Goal: Information Seeking & Learning: Learn about a topic

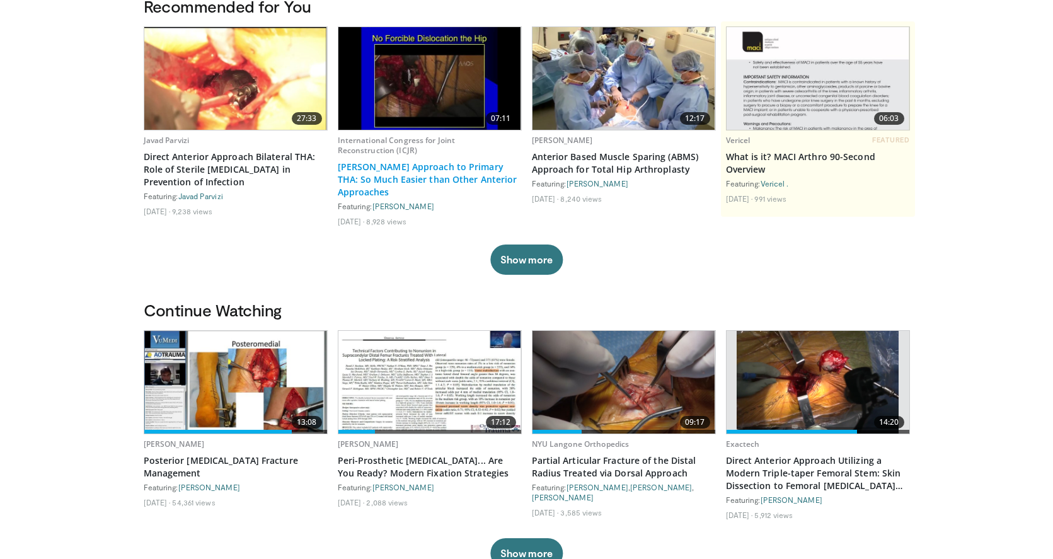
scroll to position [136, 0]
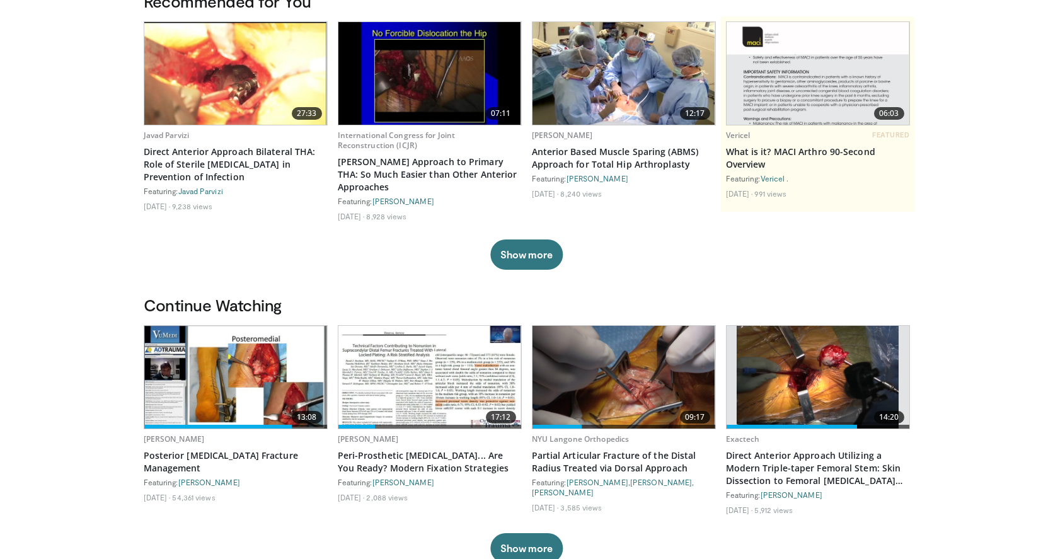
click at [594, 371] on img at bounding box center [624, 377] width 183 height 103
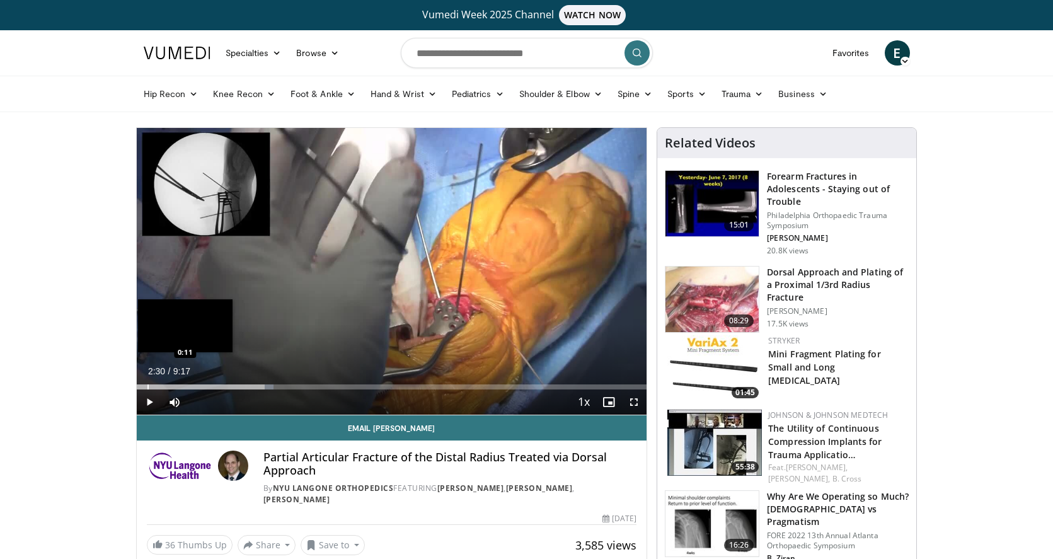
click at [147, 386] on div "Progress Bar" at bounding box center [147, 386] width 1 height 5
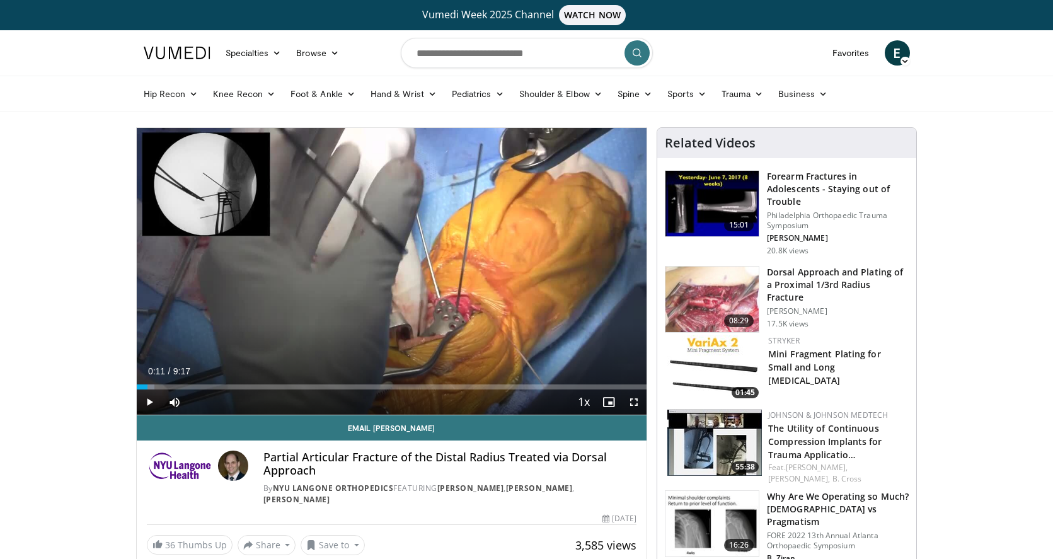
click at [151, 399] on span "Video Player" at bounding box center [149, 402] width 25 height 25
click at [166, 383] on div "Loaded : 3.51% 0:15 0:33" at bounding box center [392, 384] width 511 height 12
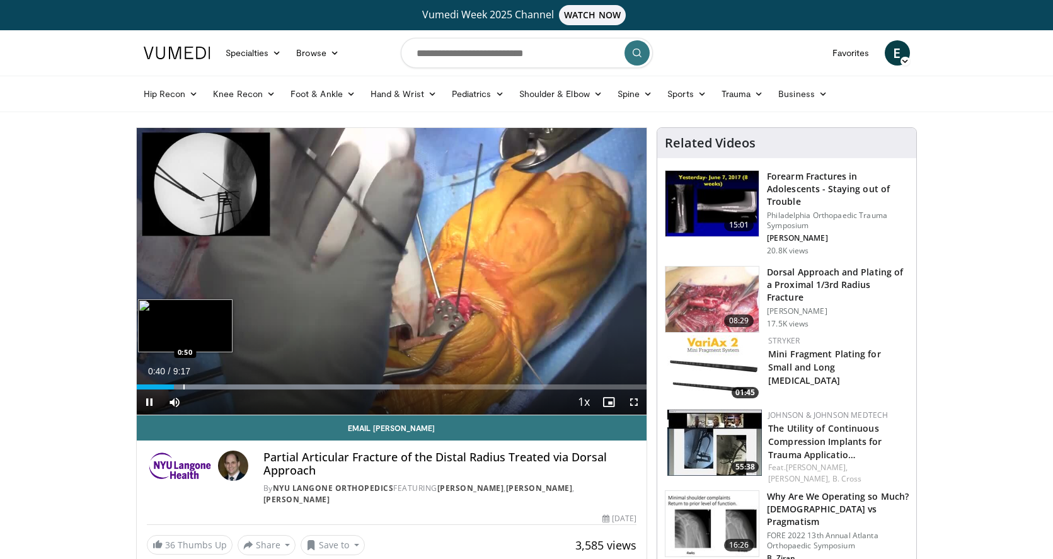
click at [183, 386] on div "Progress Bar" at bounding box center [183, 386] width 1 height 5
click at [195, 386] on div "Progress Bar" at bounding box center [195, 386] width 1 height 5
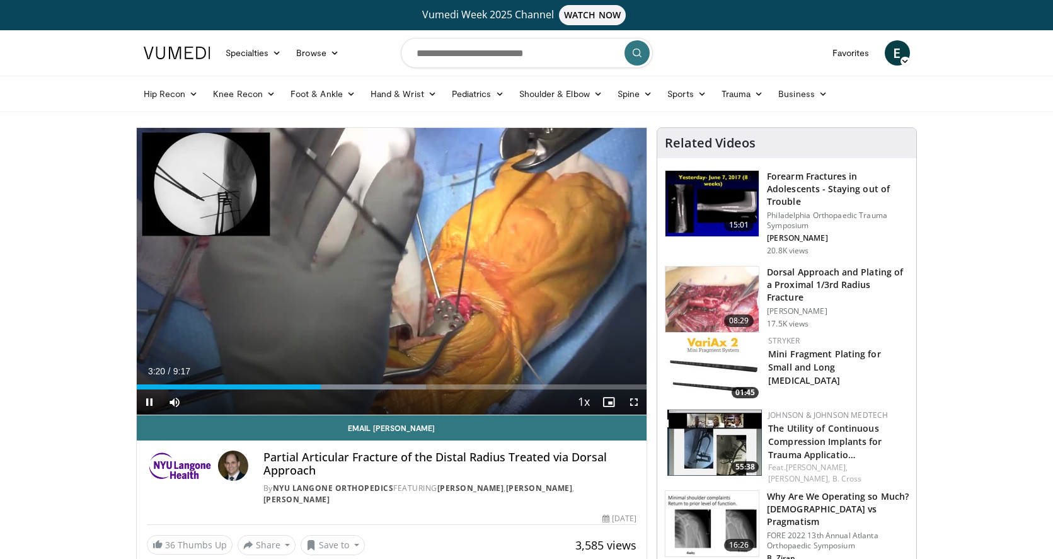
click at [150, 400] on span "Video Player" at bounding box center [149, 402] width 25 height 25
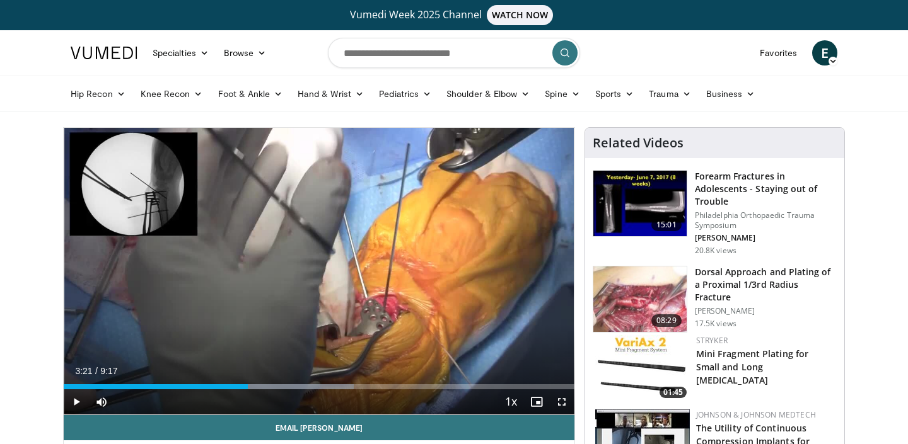
click at [563, 400] on span "Video Player" at bounding box center [561, 402] width 25 height 25
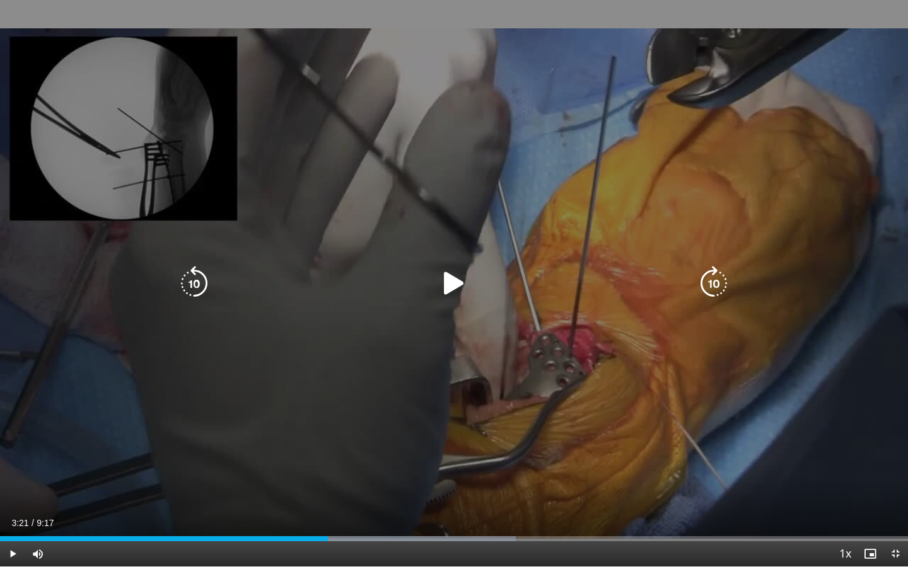
click at [456, 280] on icon "Video Player" at bounding box center [453, 283] width 35 height 35
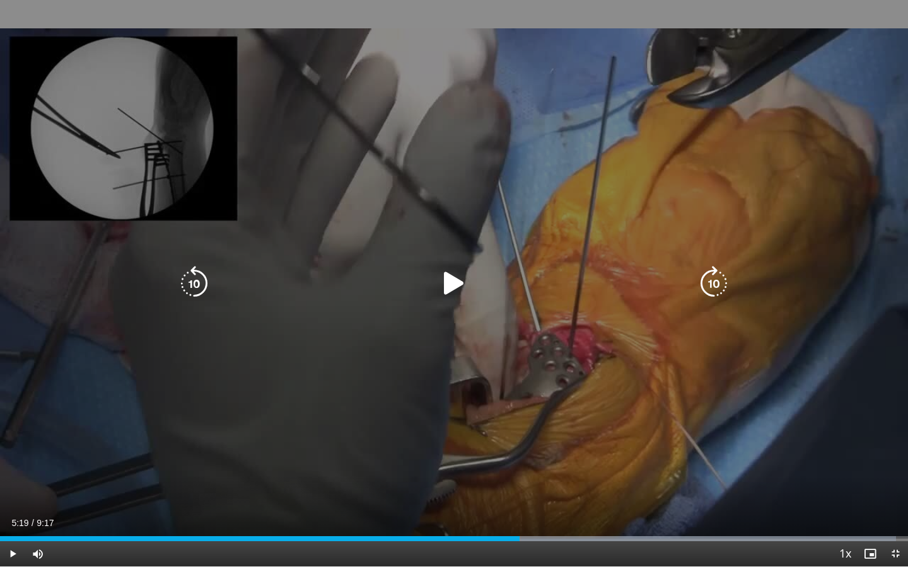
click at [446, 282] on icon "Video Player" at bounding box center [453, 283] width 35 height 35
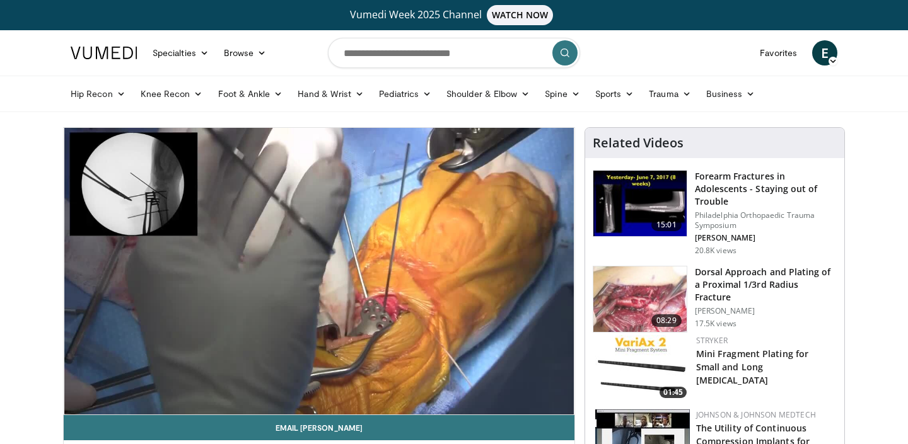
click at [629, 301] on img at bounding box center [639, 300] width 93 height 66
click at [390, 56] on input "Search topics, interventions" at bounding box center [454, 53] width 252 height 30
type input "**********"
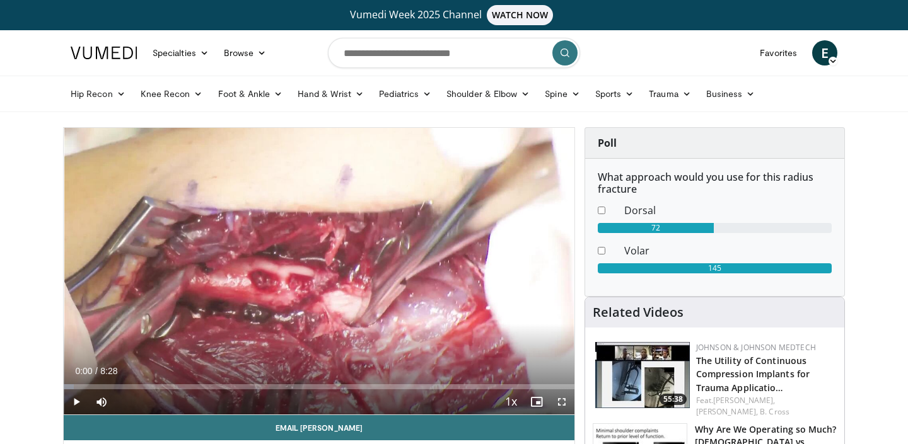
click at [74, 401] on span "Video Player" at bounding box center [76, 402] width 25 height 25
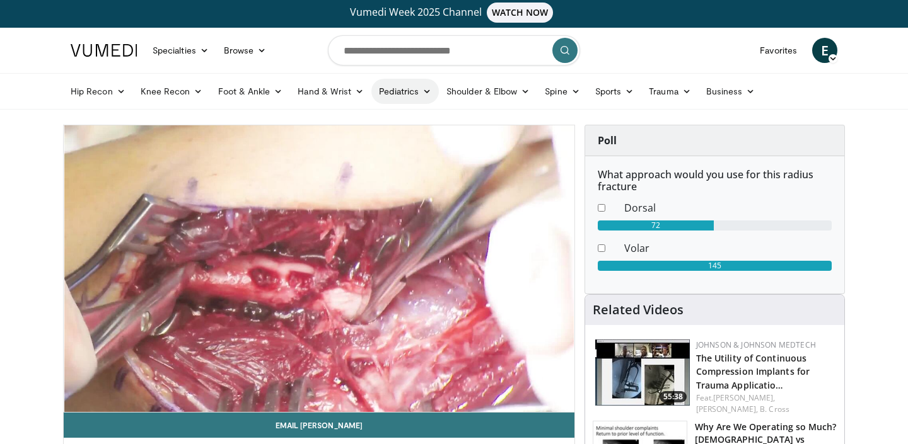
scroll to position [6, 0]
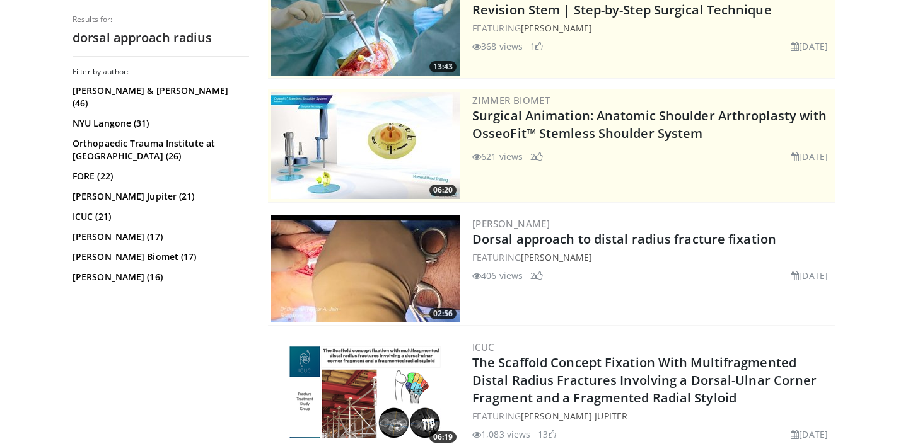
scroll to position [208, 0]
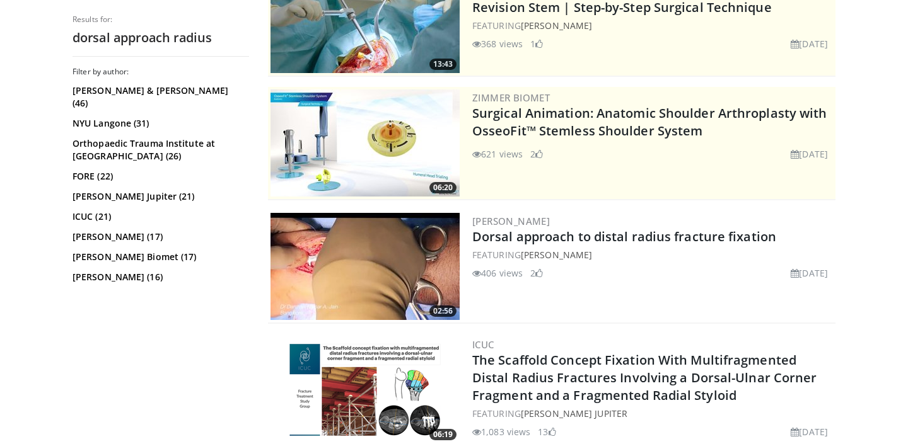
click at [391, 243] on img at bounding box center [364, 266] width 189 height 107
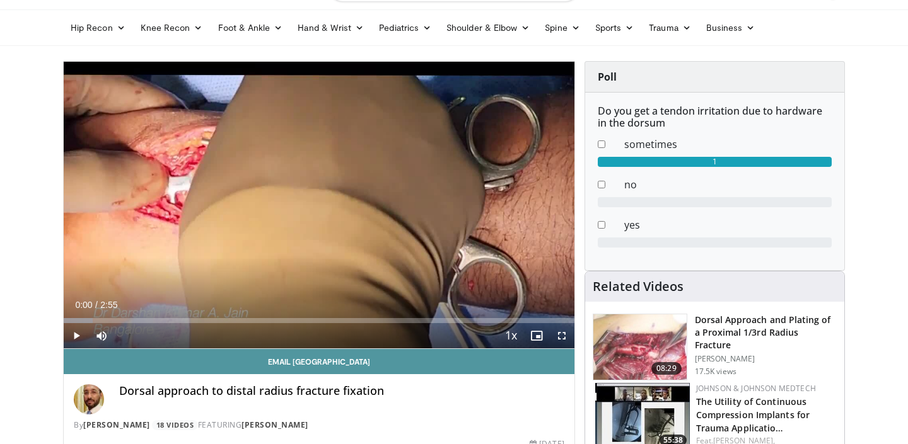
scroll to position [66, 0]
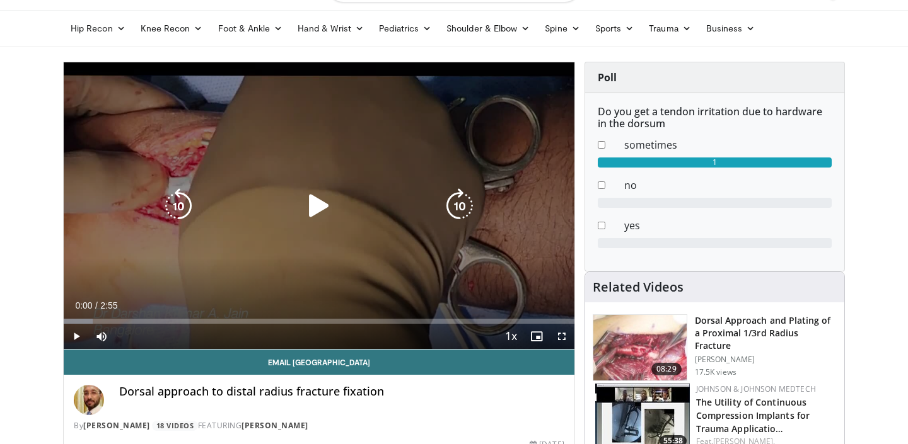
click at [315, 198] on icon "Video Player" at bounding box center [318, 205] width 35 height 35
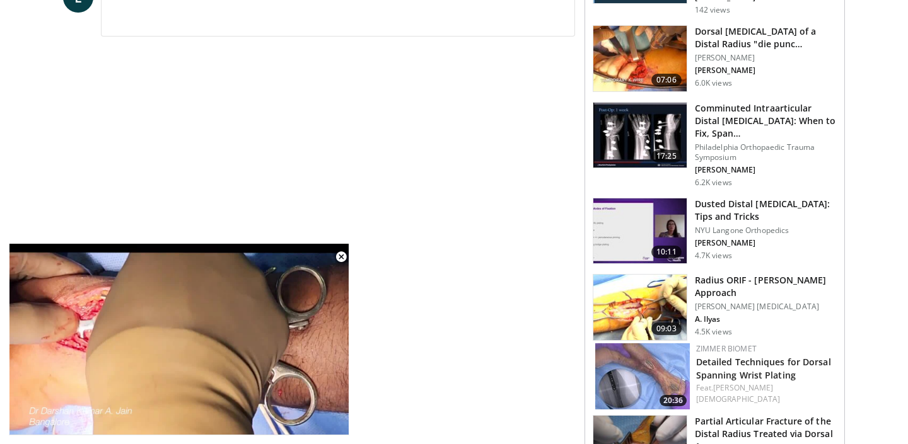
scroll to position [703, 0]
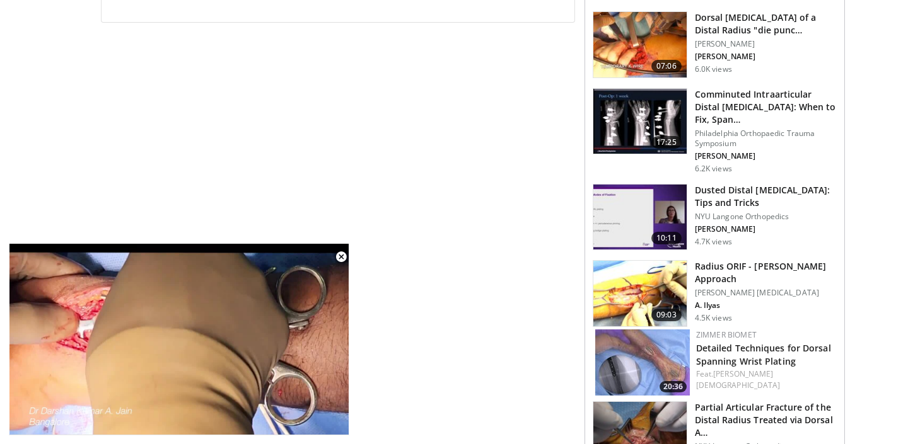
click at [676, 274] on img at bounding box center [639, 294] width 93 height 66
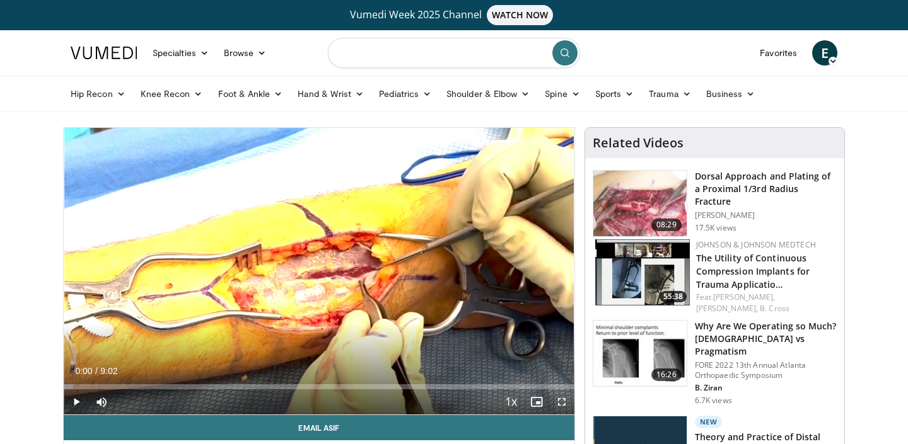
click at [383, 55] on input "Search topics, interventions" at bounding box center [454, 53] width 252 height 30
type input "**********"
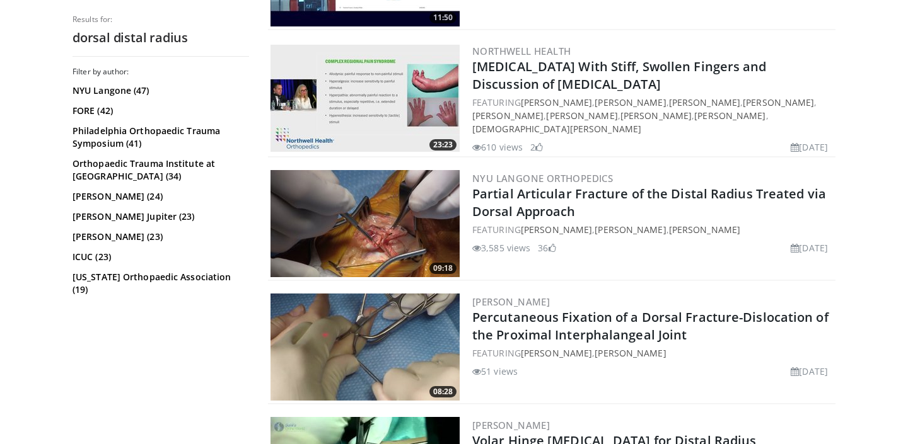
scroll to position [2372, 0]
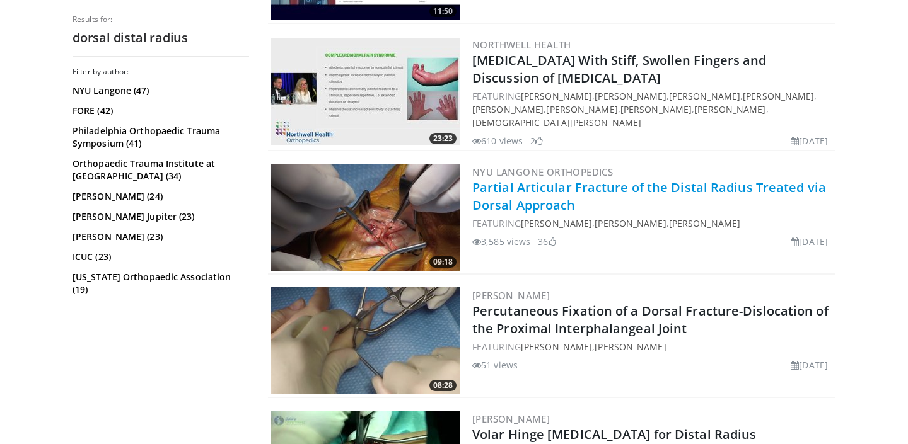
click at [506, 179] on link "Partial Articular Fracture of the Distal Radius Treated via Dorsal Approach" at bounding box center [649, 196] width 354 height 35
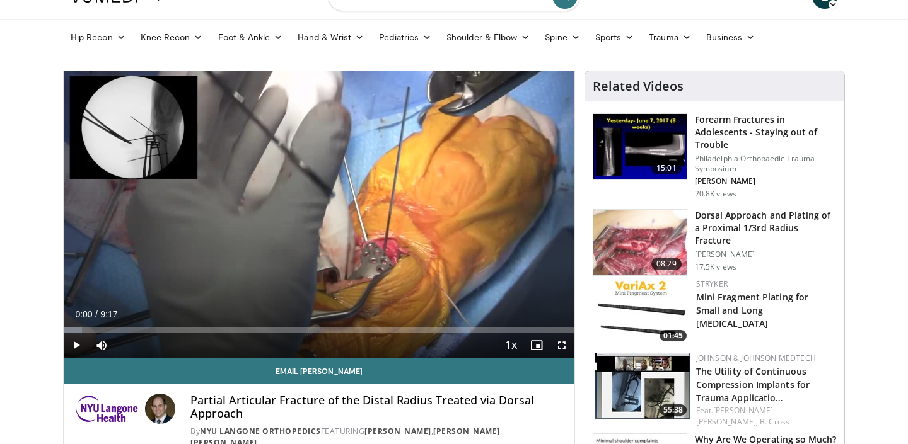
scroll to position [59, 0]
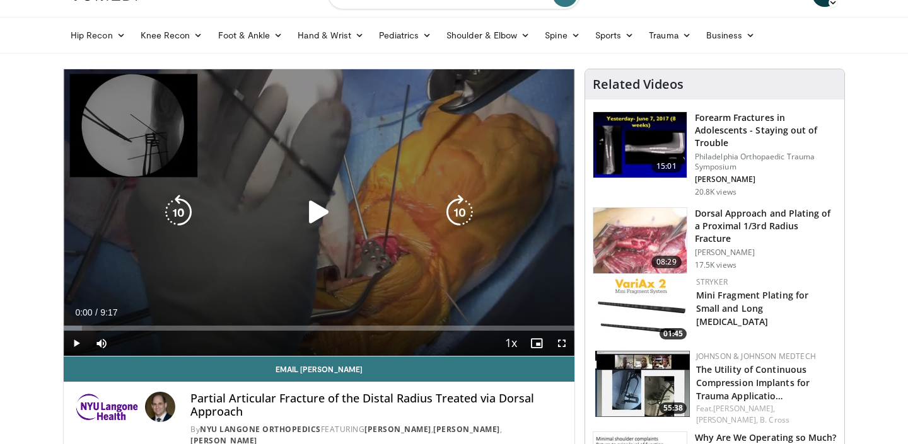
click at [320, 221] on icon "Video Player" at bounding box center [318, 212] width 35 height 35
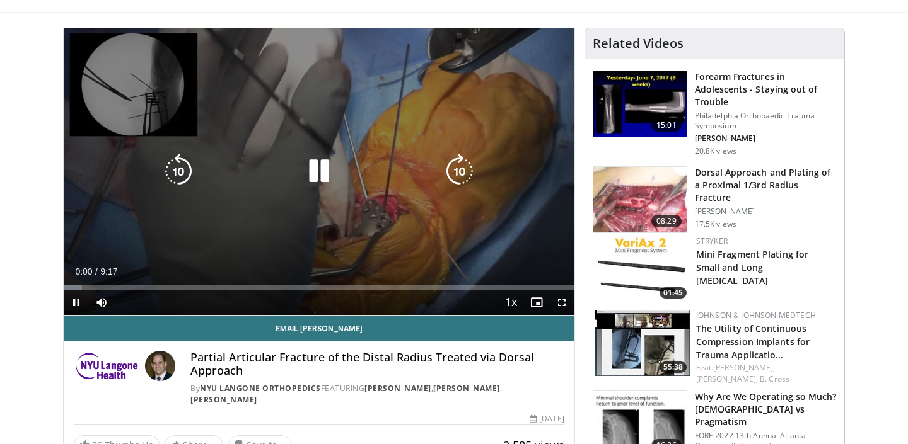
scroll to position [101, 0]
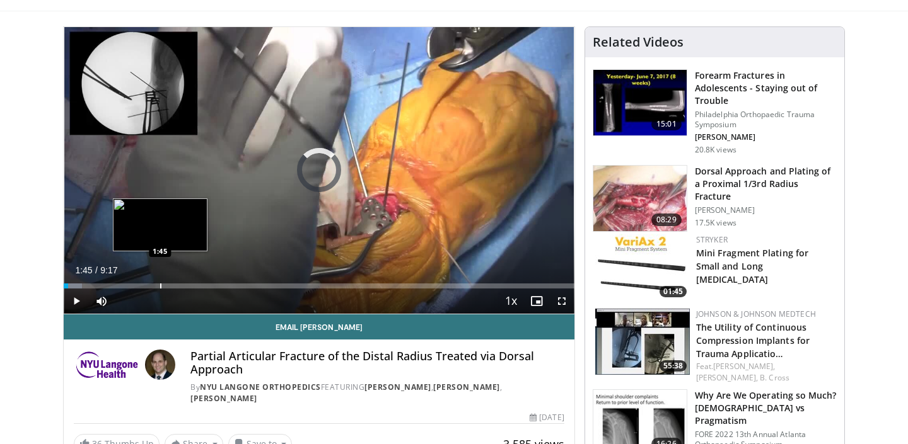
click at [160, 287] on div "Progress Bar" at bounding box center [160, 286] width 1 height 5
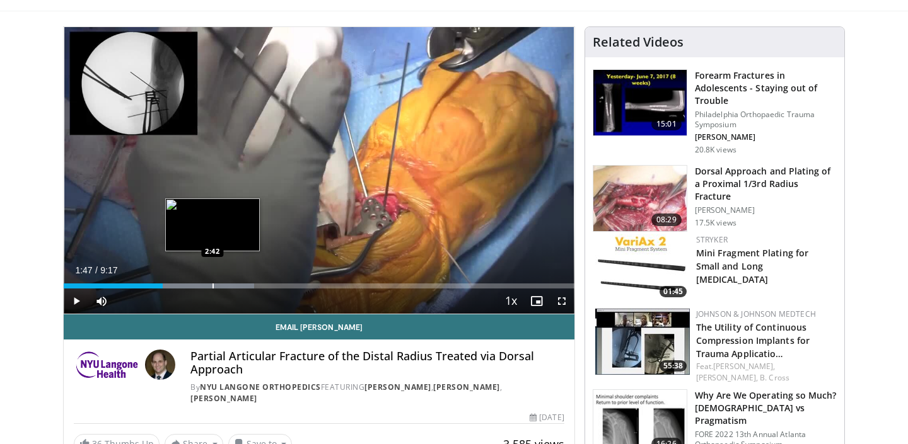
click at [212, 286] on div "Progress Bar" at bounding box center [212, 286] width 1 height 5
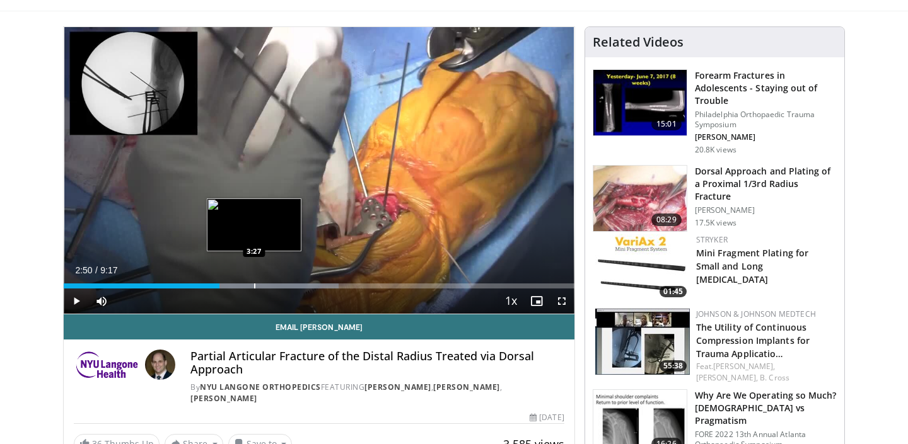
click at [254, 287] on div "Progress Bar" at bounding box center [254, 286] width 1 height 5
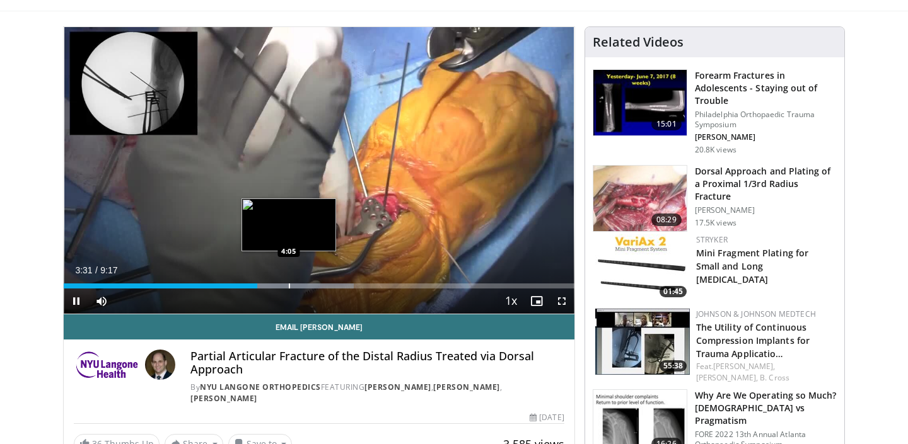
click at [289, 288] on div "Progress Bar" at bounding box center [289, 286] width 1 height 5
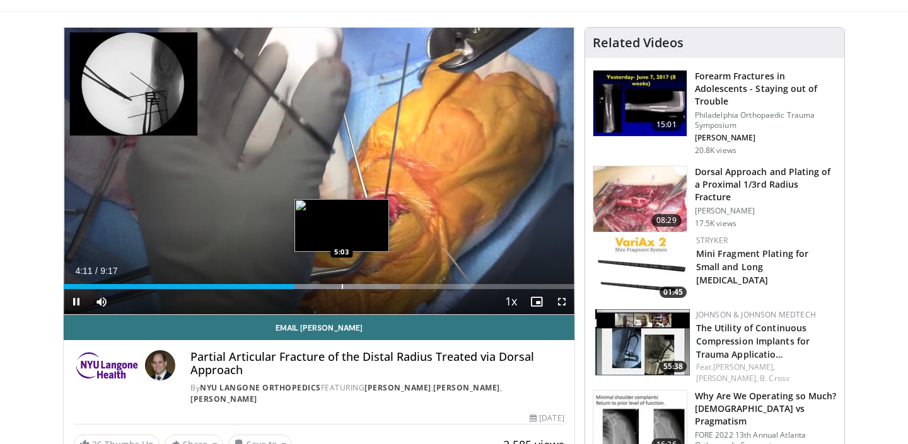
click at [342, 287] on div "Progress Bar" at bounding box center [342, 286] width 1 height 5
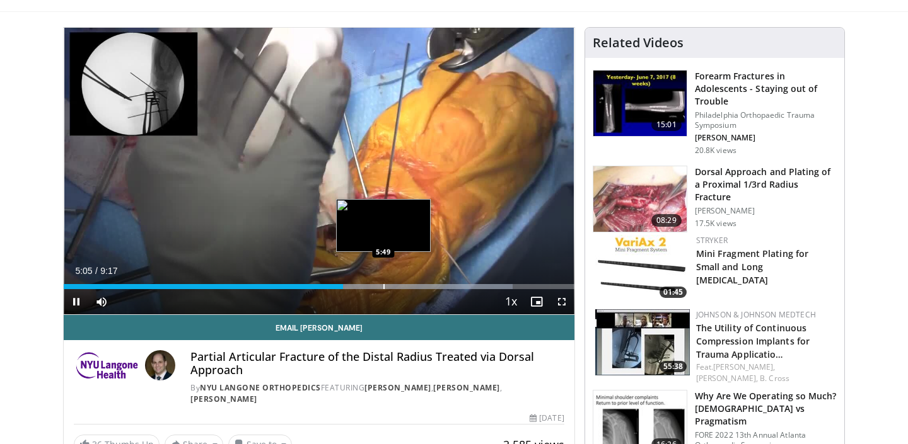
click at [383, 286] on div "Progress Bar" at bounding box center [383, 286] width 1 height 5
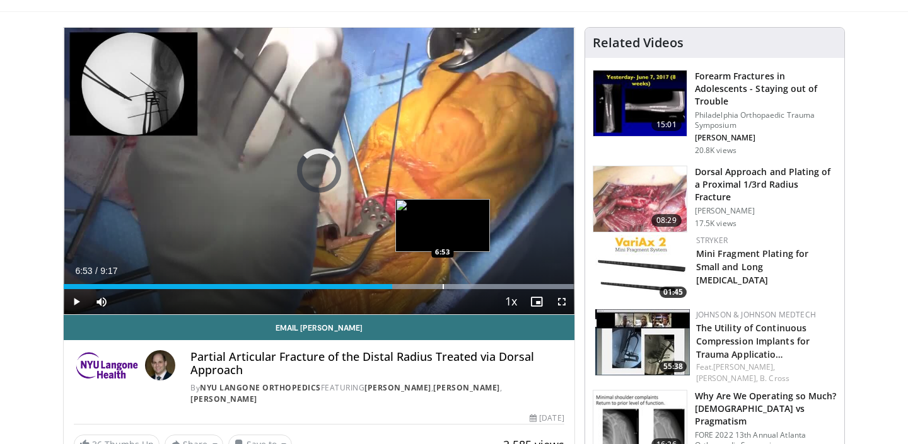
click at [442, 287] on div "Progress Bar" at bounding box center [442, 286] width 1 height 5
